Goal: Task Accomplishment & Management: Manage account settings

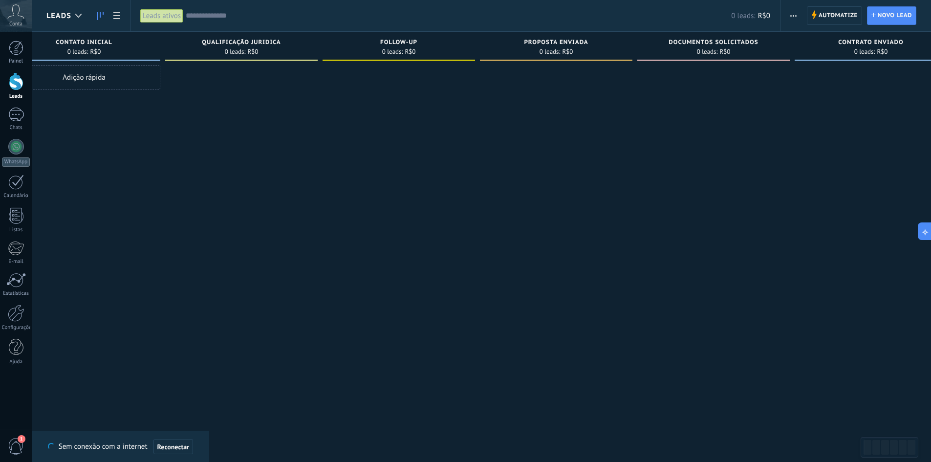
click at [20, 15] on icon at bounding box center [15, 11] width 17 height 15
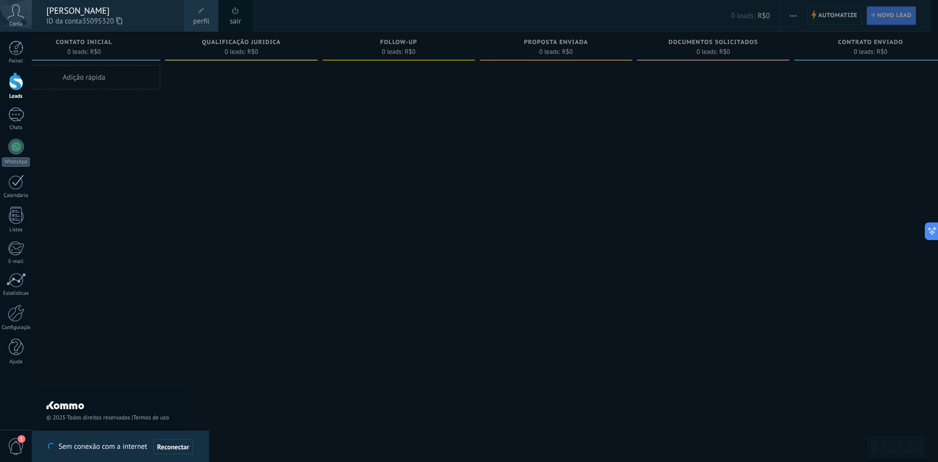
click at [242, 11] on div "sair" at bounding box center [235, 16] width 34 height 32
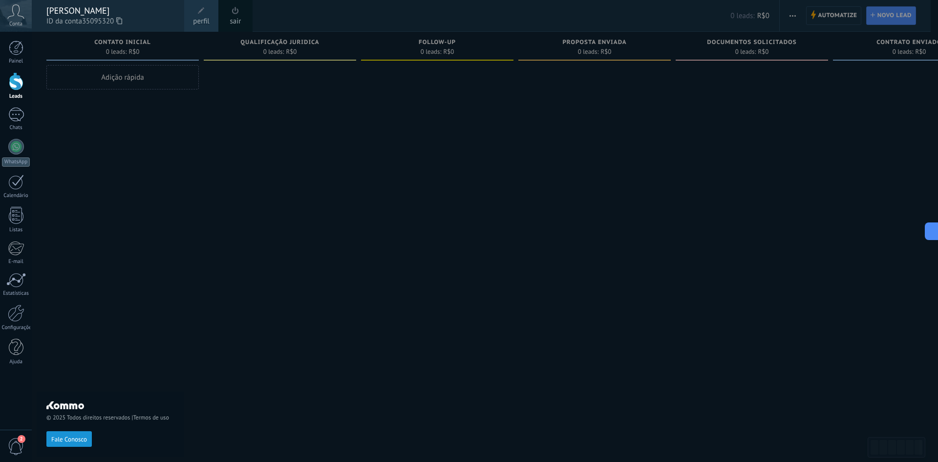
click at [316, 192] on div at bounding box center [501, 231] width 938 height 462
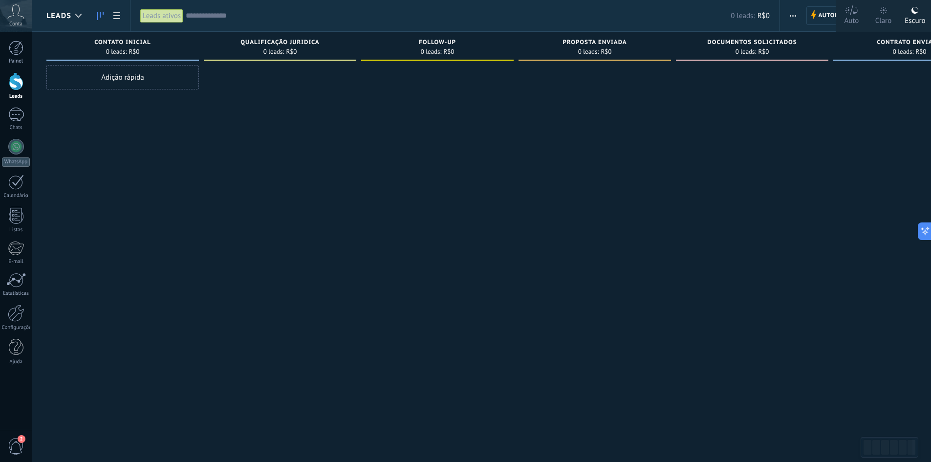
click at [14, 331] on div "Painel Leads Chats WhatsApp Clientes" at bounding box center [16, 208] width 32 height 334
click at [15, 318] on div at bounding box center [16, 313] width 17 height 17
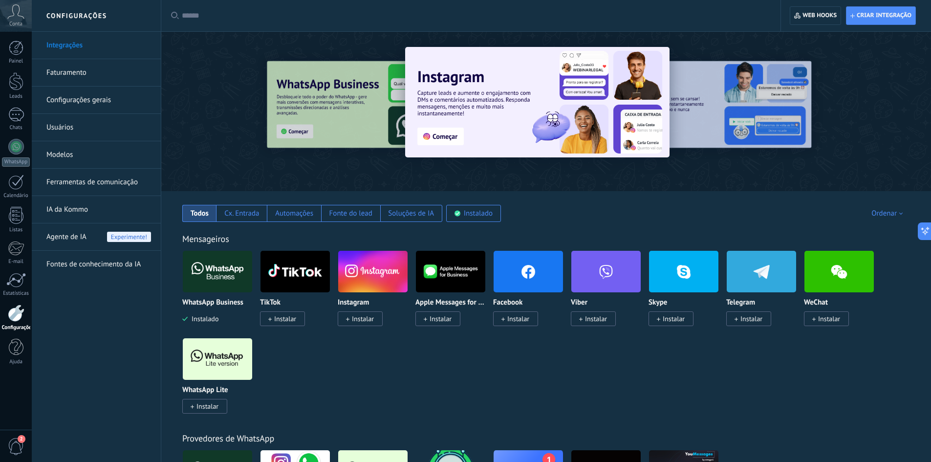
click at [217, 282] on img at bounding box center [217, 271] width 69 height 47
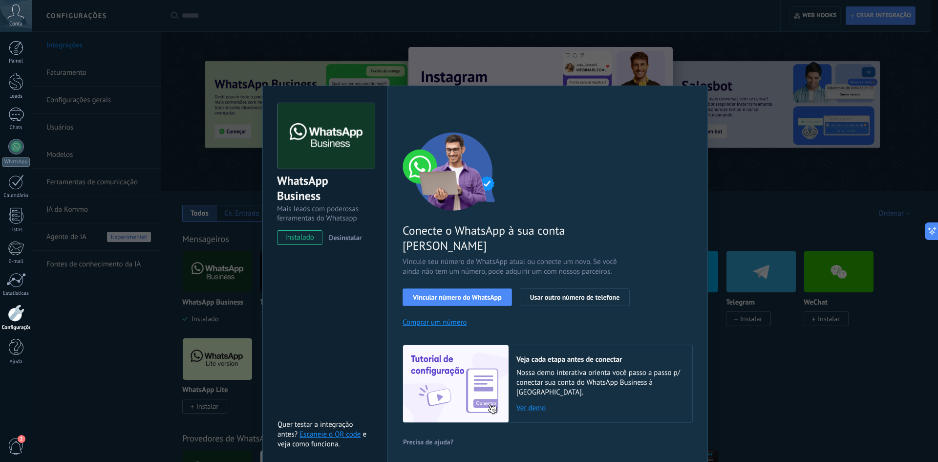
click at [213, 276] on div "WhatsApp Business Mais leads com poderosas ferramentas do Whatsapp instalado De…" at bounding box center [485, 231] width 907 height 462
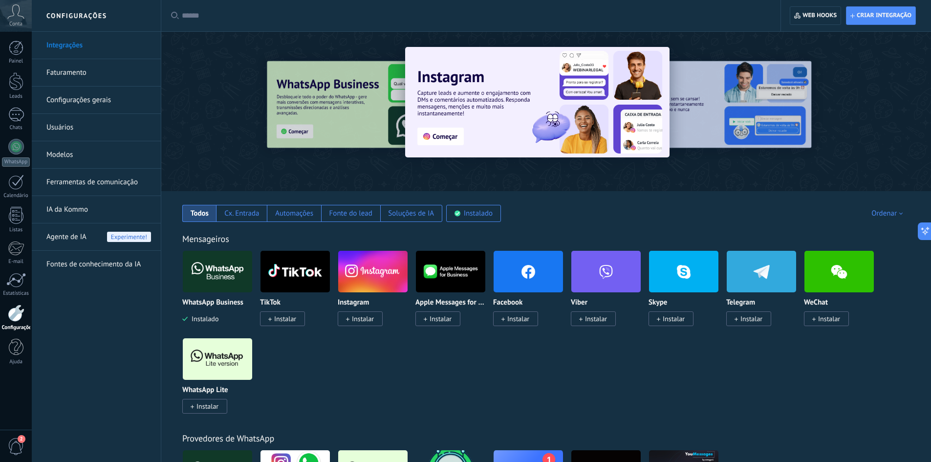
click at [235, 271] on img at bounding box center [217, 271] width 69 height 47
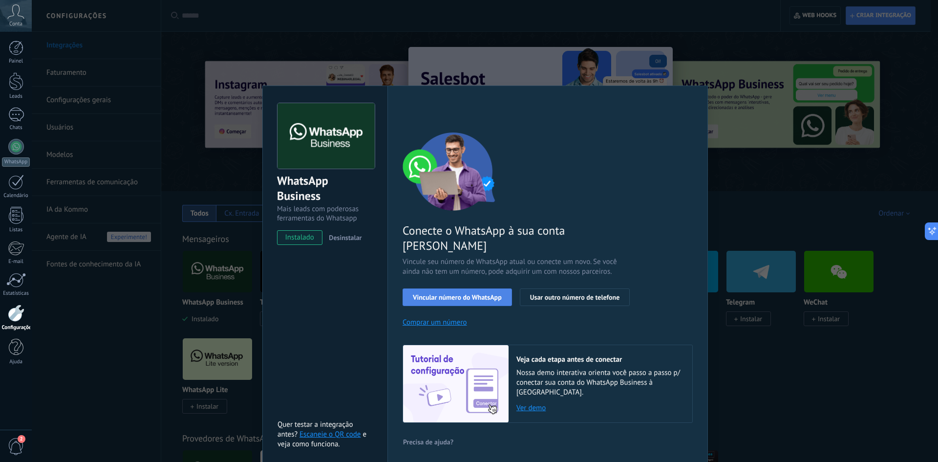
click at [455, 288] on button "Vincular número do WhatsApp" at bounding box center [457, 297] width 109 height 18
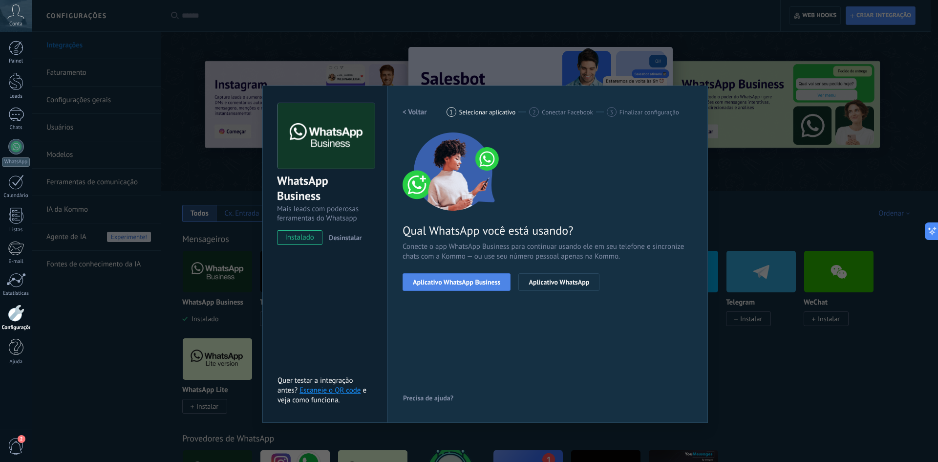
click at [498, 280] on span "Aplicativo WhatsApp Business" at bounding box center [456, 282] width 87 height 7
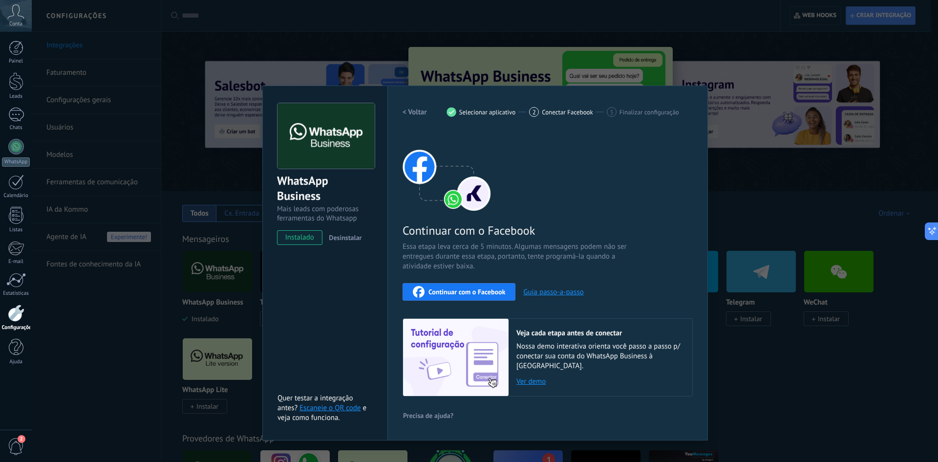
click at [503, 286] on div "Continuar com o Facebook" at bounding box center [459, 292] width 92 height 12
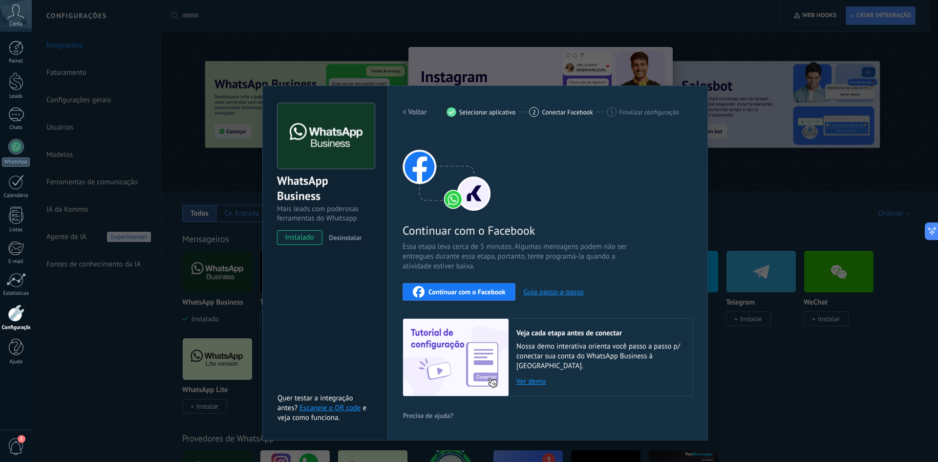
click at [415, 112] on h2 "< Voltar" at bounding box center [415, 112] width 24 height 9
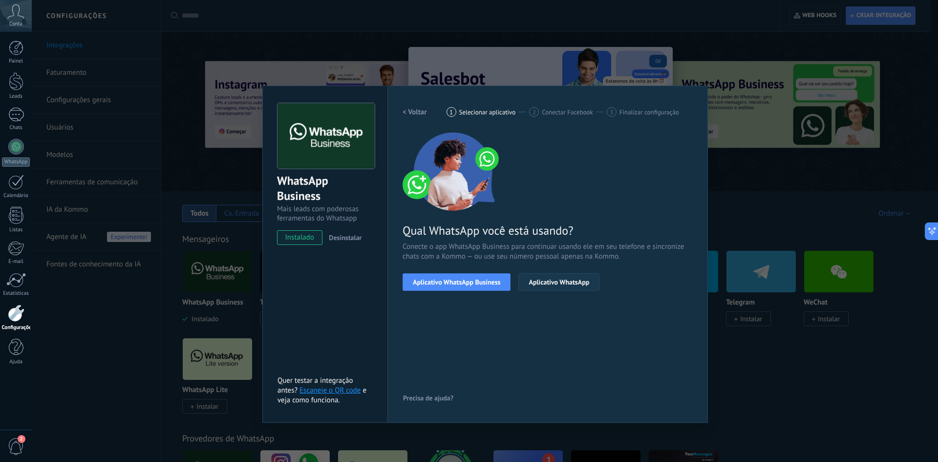
click at [572, 284] on span "Aplicativo WhatsApp" at bounding box center [559, 282] width 61 height 7
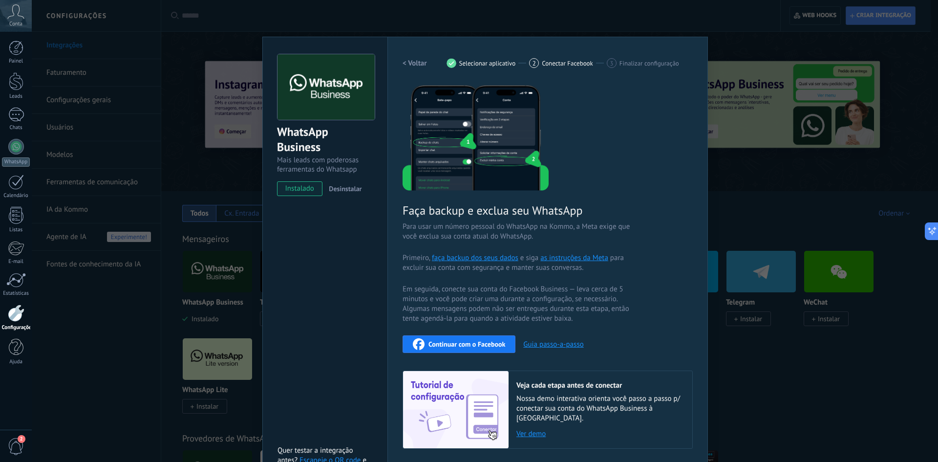
scroll to position [72, 0]
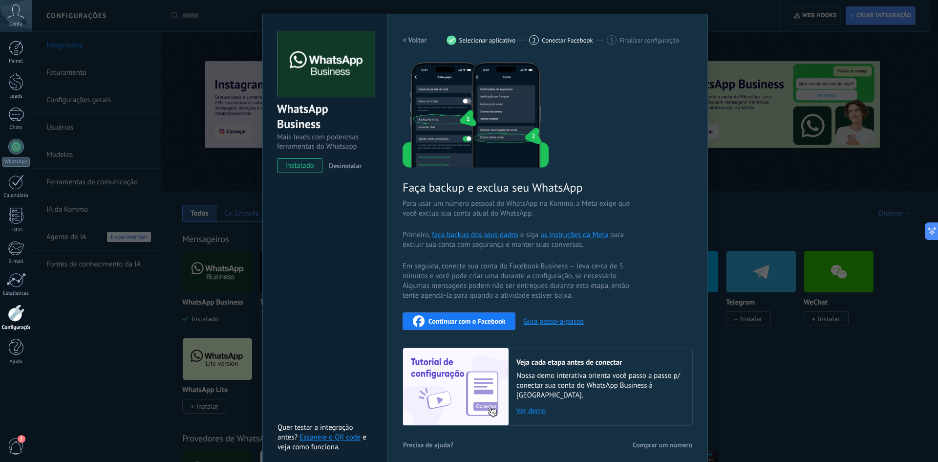
click at [412, 34] on button "< Voltar" at bounding box center [415, 40] width 24 height 18
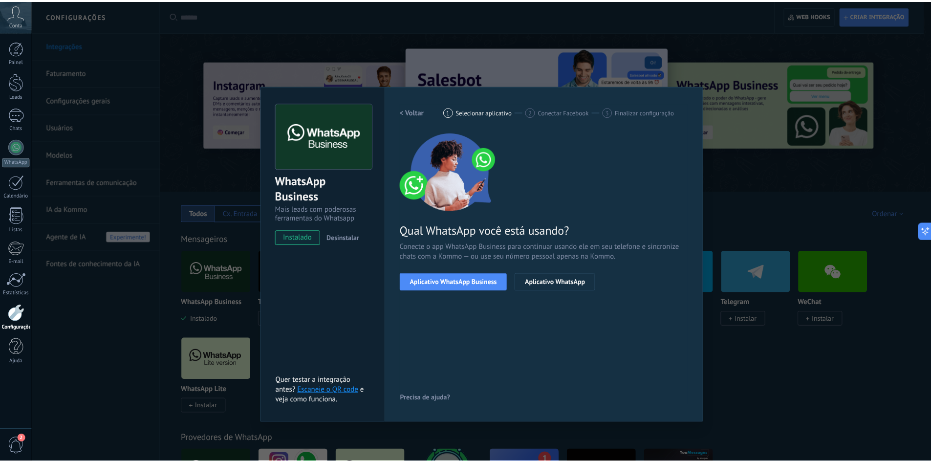
scroll to position [0, 0]
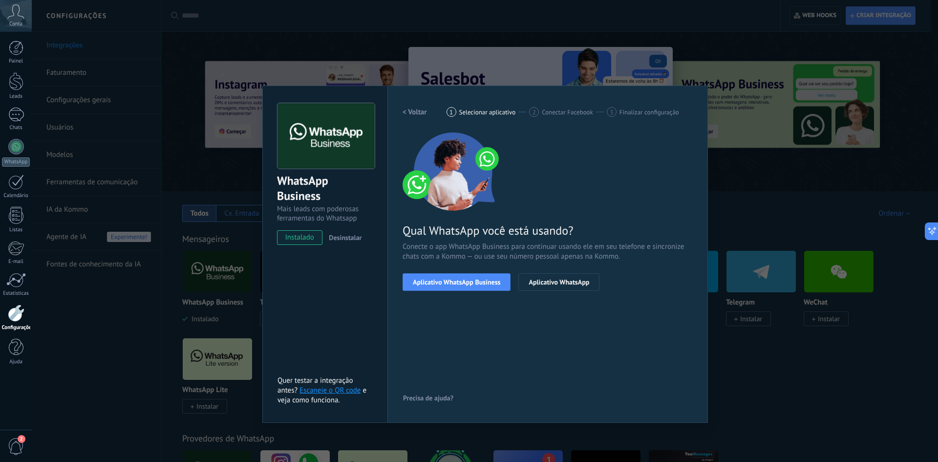
click at [770, 360] on div "WhatsApp Business Mais leads com poderosas ferramentas do Whatsapp instalado De…" at bounding box center [485, 231] width 907 height 462
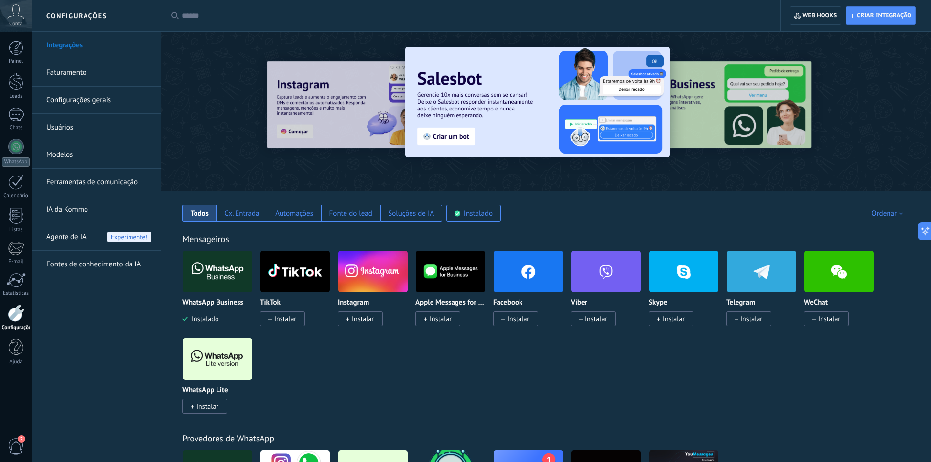
click at [3, 5] on div "Conta" at bounding box center [16, 16] width 32 height 32
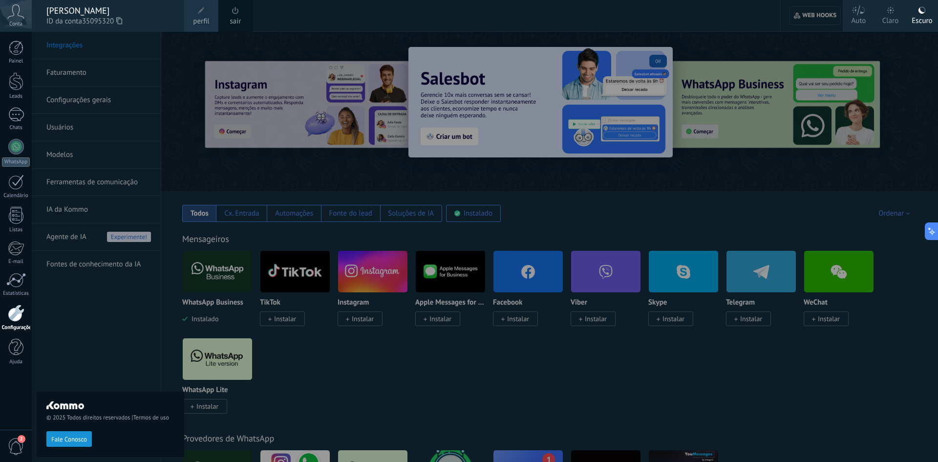
click at [195, 18] on span "perfil" at bounding box center [201, 21] width 16 height 11
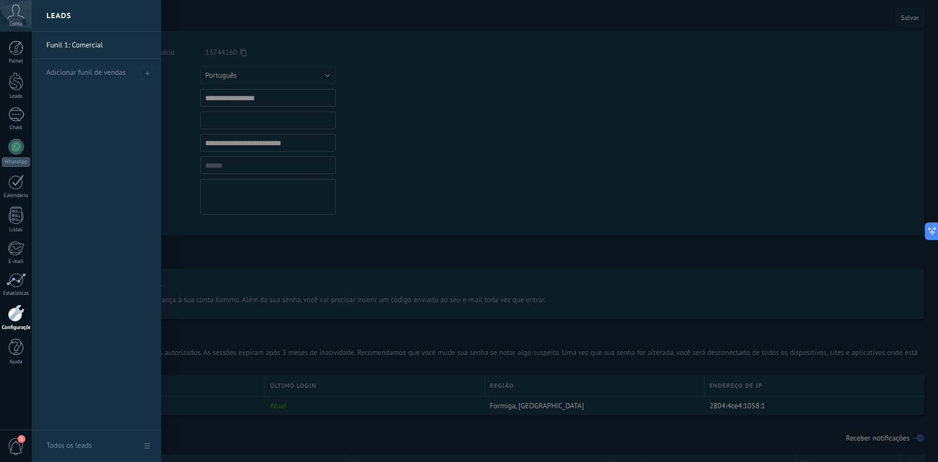
click at [309, 143] on div at bounding box center [501, 231] width 938 height 462
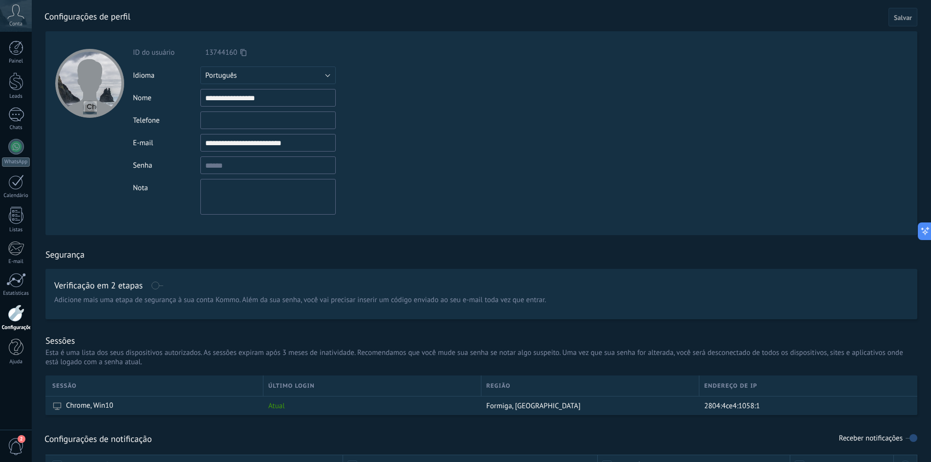
click at [294, 140] on input "**********" at bounding box center [267, 143] width 135 height 18
click at [14, 15] on use at bounding box center [16, 11] width 17 height 14
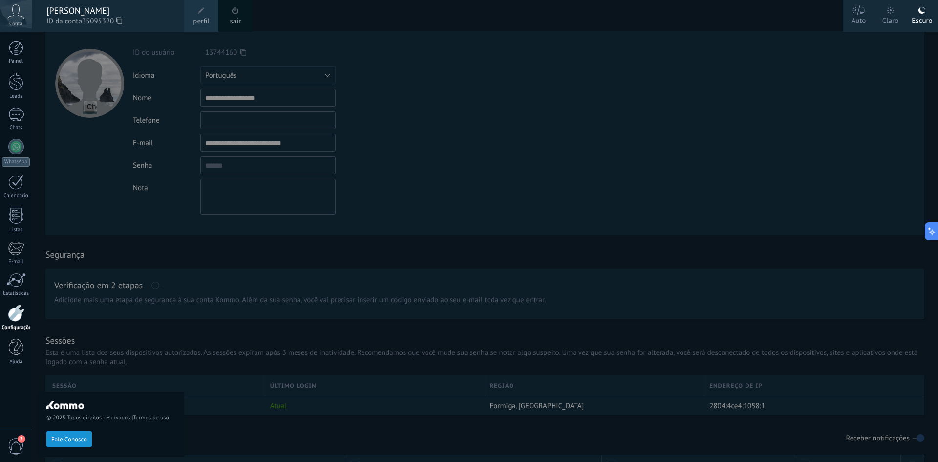
click at [417, 117] on div at bounding box center [501, 231] width 938 height 462
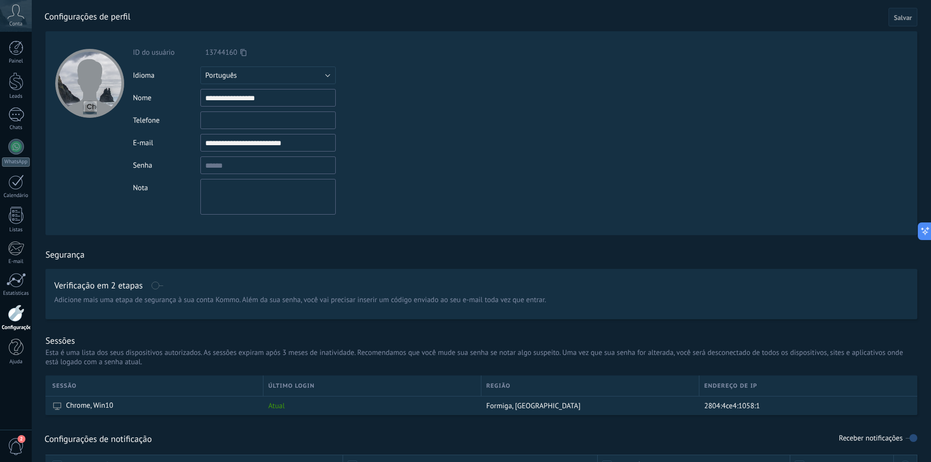
click at [307, 137] on input "**********" at bounding box center [267, 143] width 135 height 18
type input "**********"
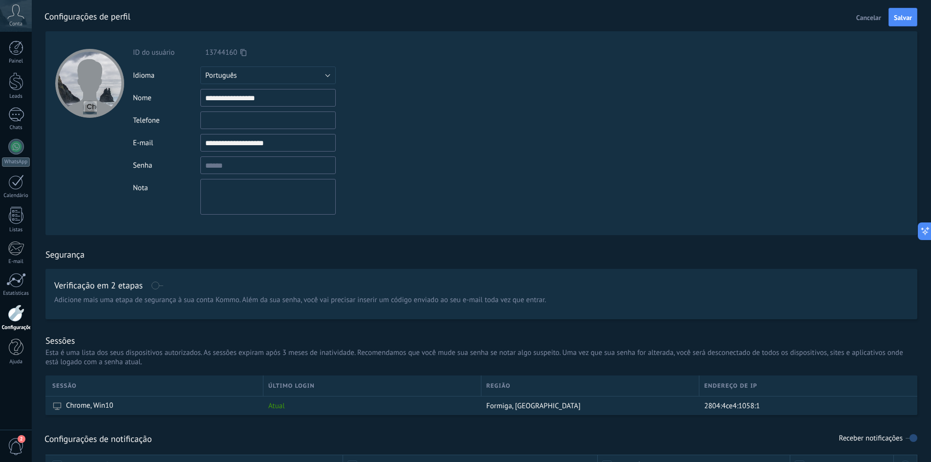
click at [458, 128] on form "**********" at bounding box center [481, 133] width 872 height 204
click at [906, 19] on span "Salvar" at bounding box center [903, 17] width 18 height 7
click at [21, 16] on icon at bounding box center [15, 11] width 17 height 15
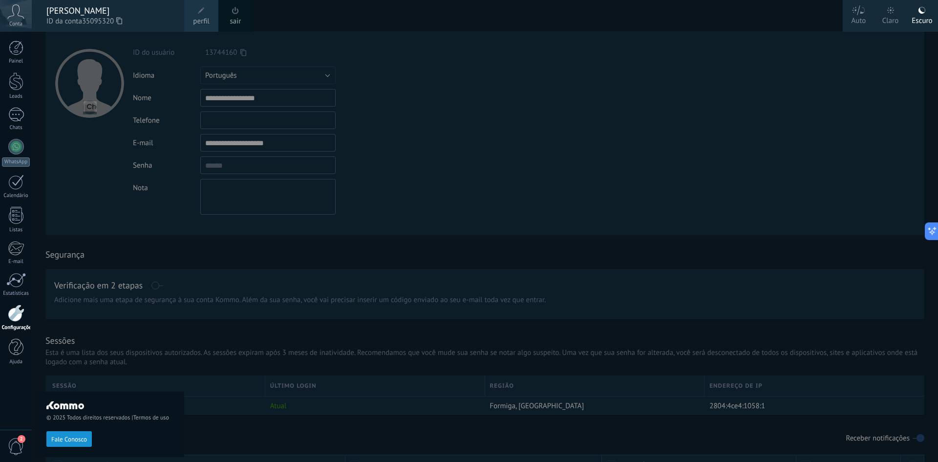
click at [445, 134] on div at bounding box center [501, 231] width 938 height 462
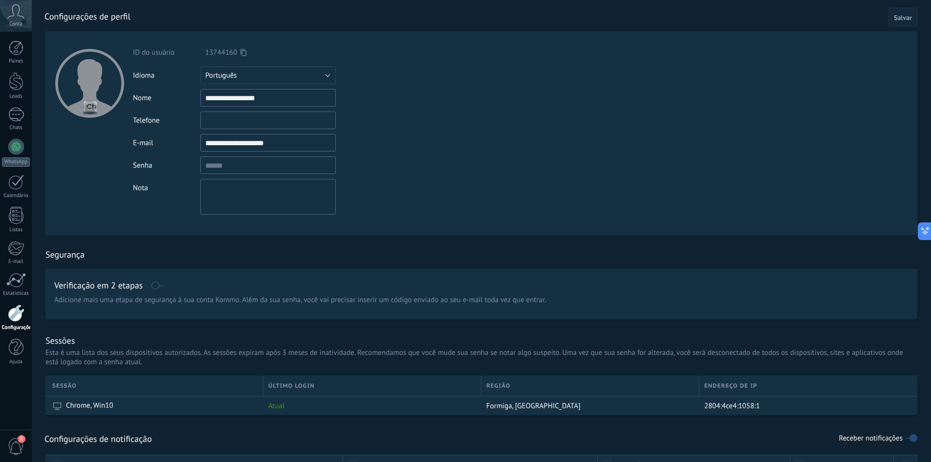
click at [286, 145] on input "**********" at bounding box center [267, 143] width 135 height 18
click at [8, 18] on icon at bounding box center [15, 11] width 17 height 15
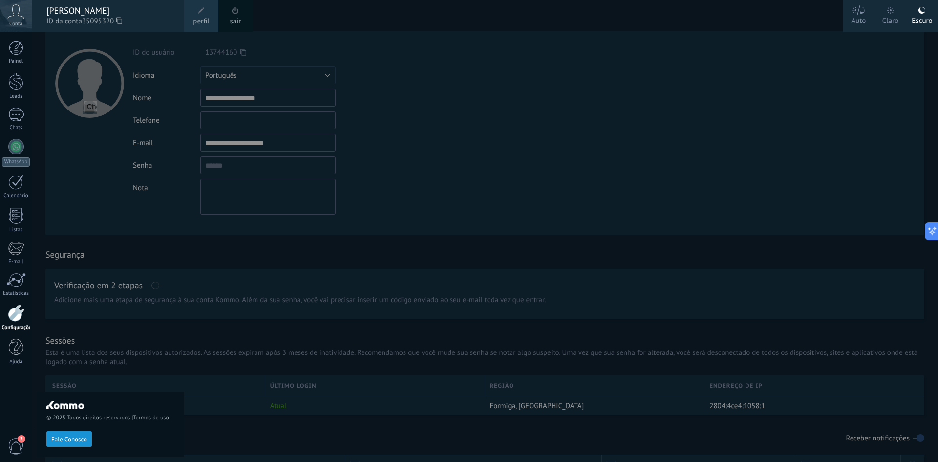
click at [236, 20] on link "sair" at bounding box center [235, 21] width 11 height 11
